Goal: Navigation & Orientation: Find specific page/section

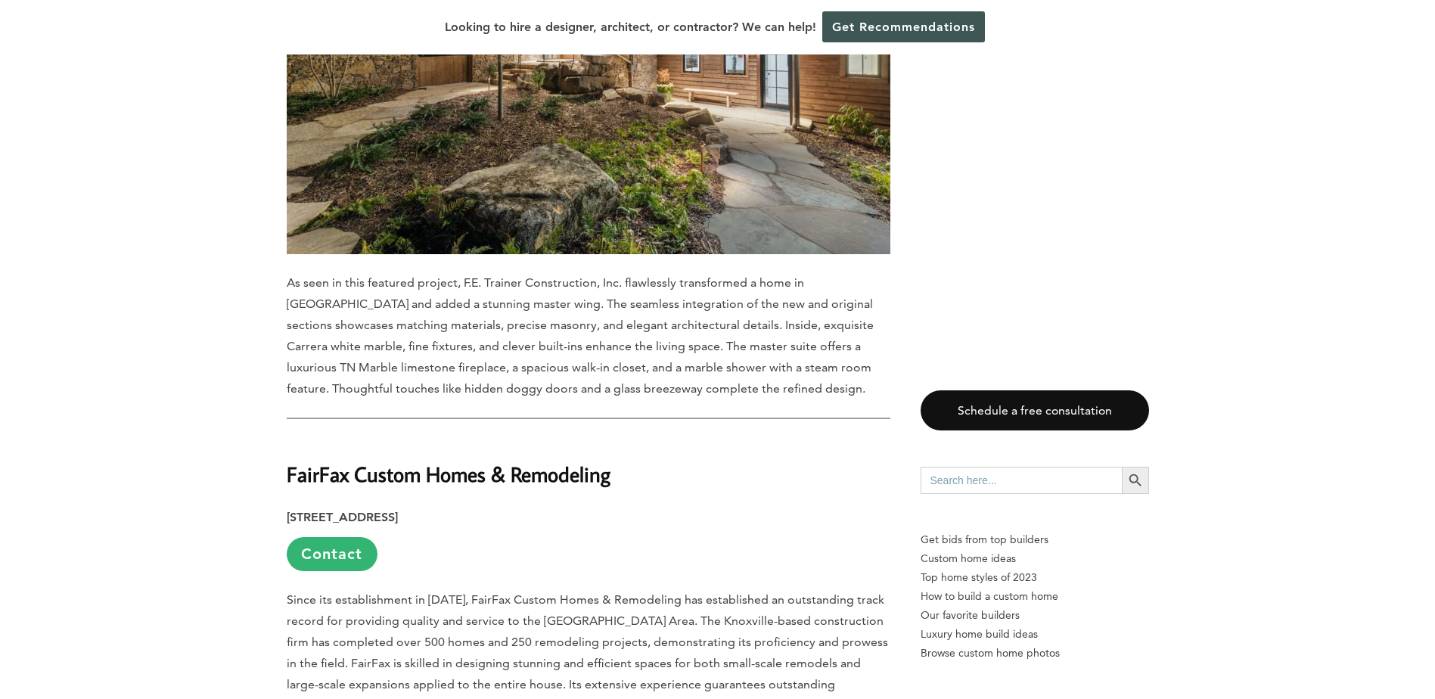
scroll to position [1210, 0]
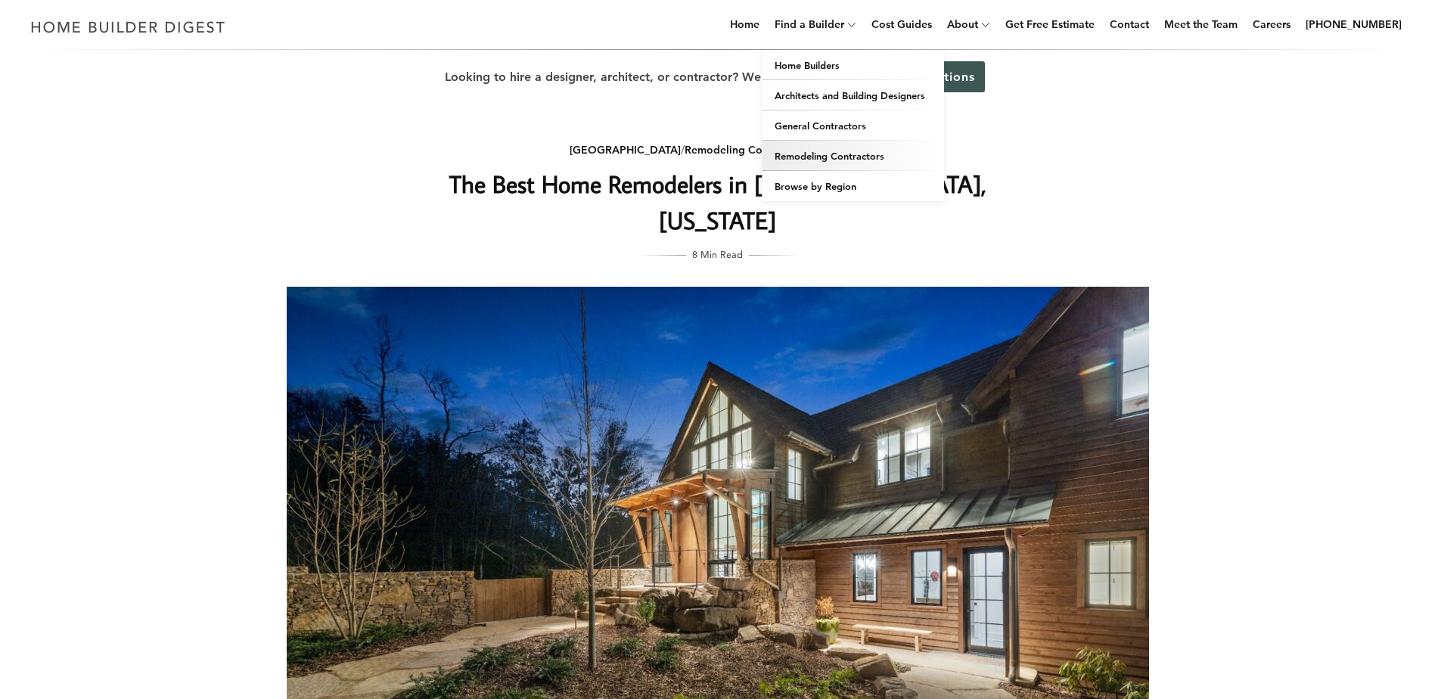
click at [838, 152] on link "Remodeling Contractors" at bounding box center [852, 156] width 181 height 30
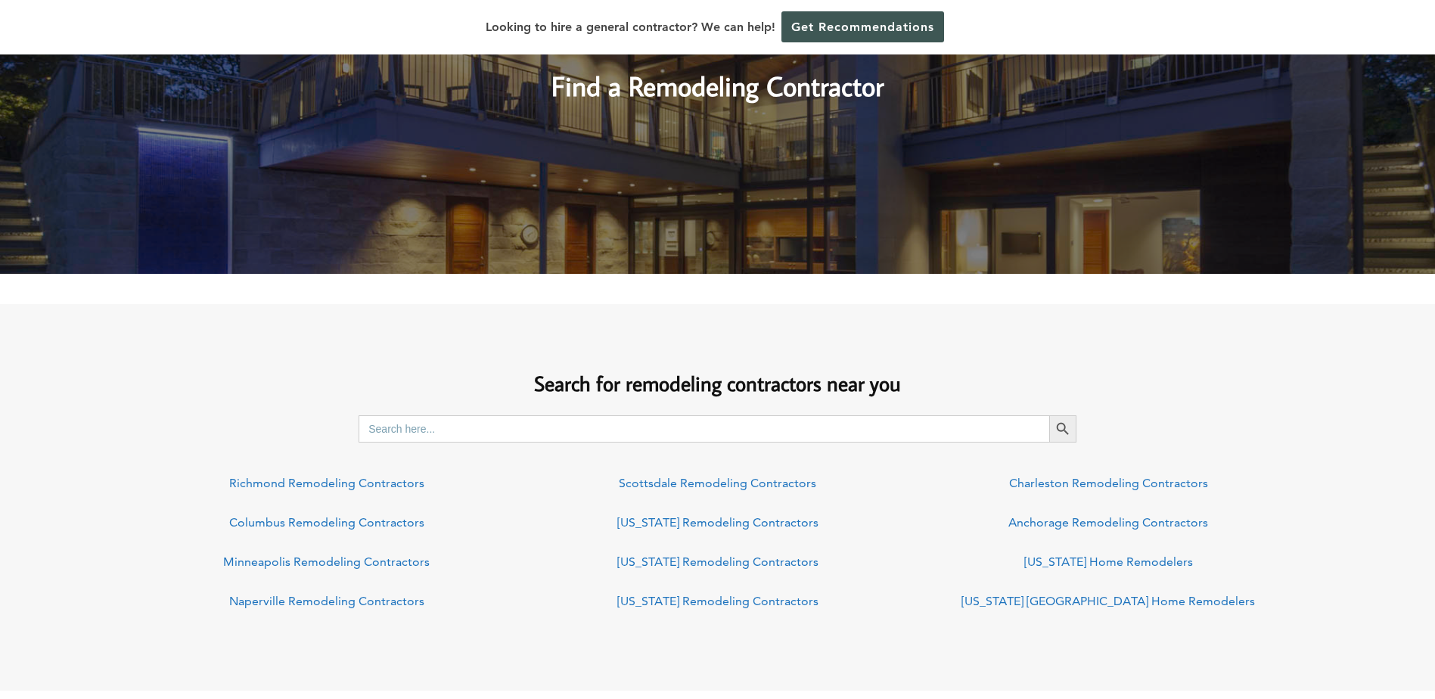
scroll to position [302, 0]
